Goal: Transaction & Acquisition: Purchase product/service

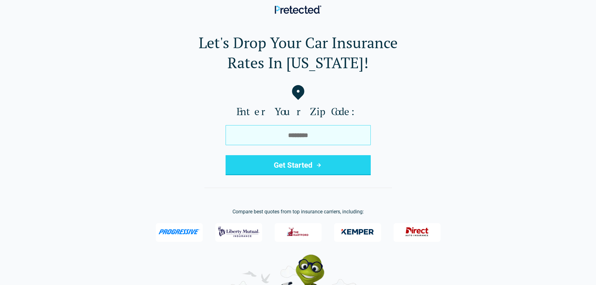
click at [307, 136] on input "tel" at bounding box center [298, 135] width 145 height 20
type input "*****"
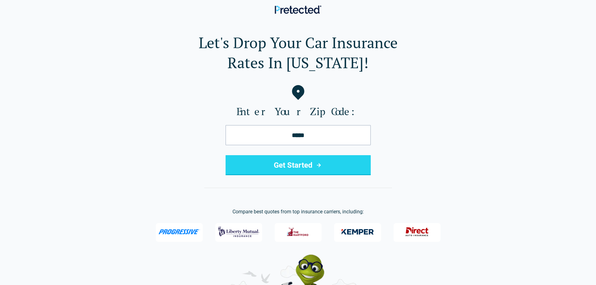
click at [300, 169] on button "Get Started" at bounding box center [298, 165] width 145 height 20
